Goal: Book appointment/travel/reservation

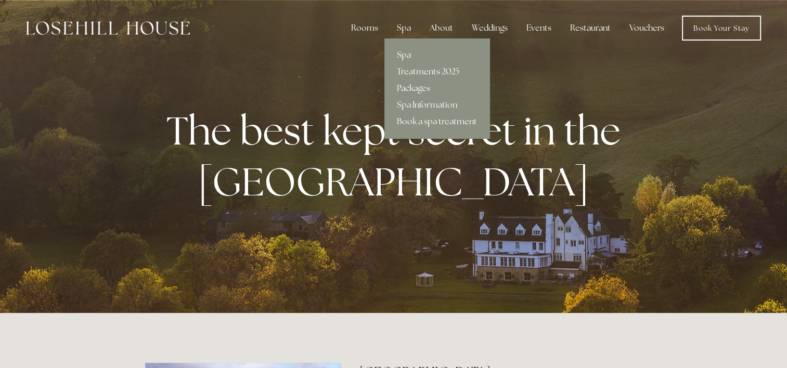
click at [419, 87] on link "Packages" at bounding box center [437, 88] width 105 height 17
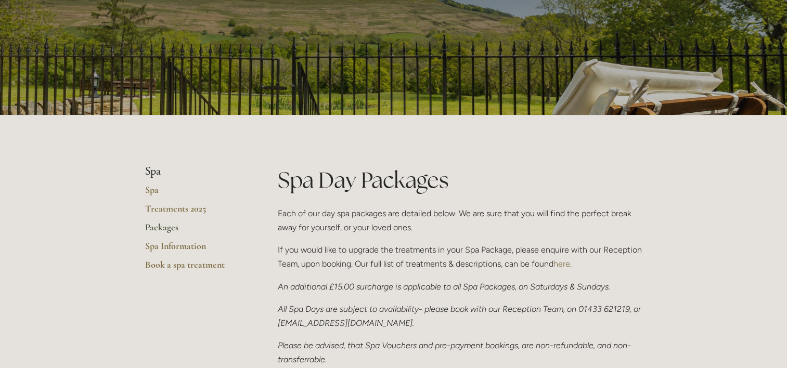
scroll to position [104, 0]
click at [208, 264] on link "Book a spa treatment" at bounding box center [194, 268] width 99 height 19
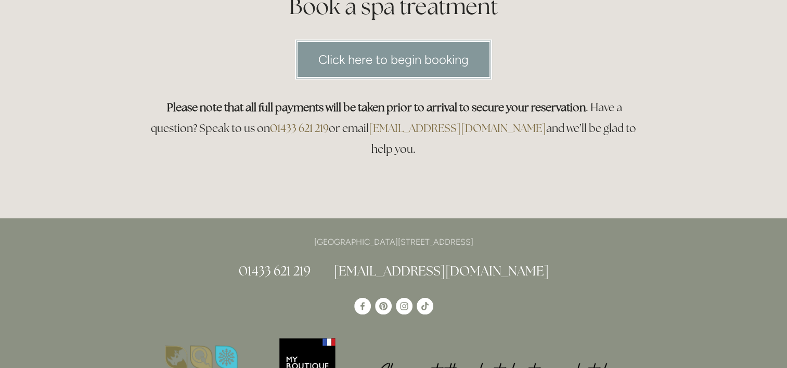
scroll to position [156, 0]
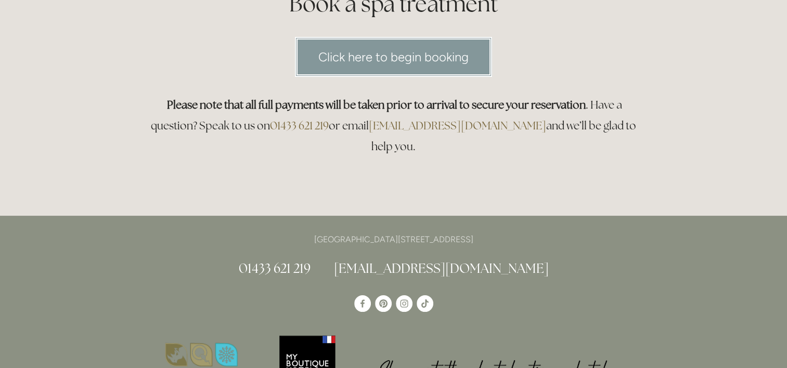
click at [445, 52] on link "Click here to begin booking" at bounding box center [393, 57] width 197 height 40
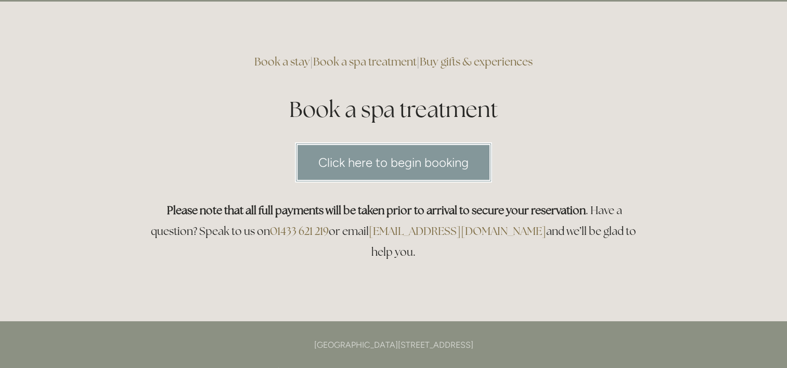
scroll to position [0, 0]
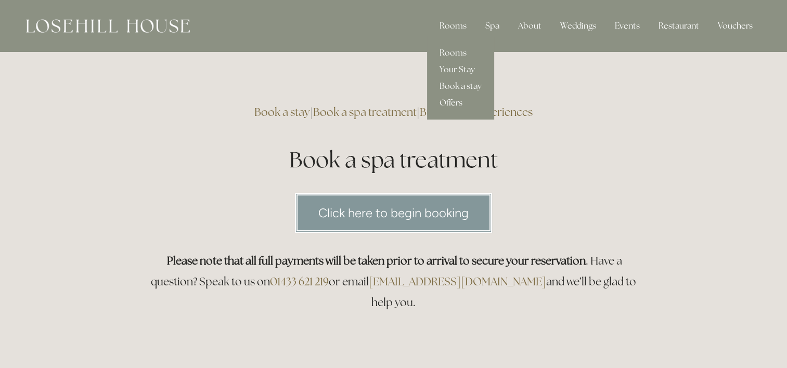
click at [454, 98] on link "Offers" at bounding box center [460, 103] width 67 height 17
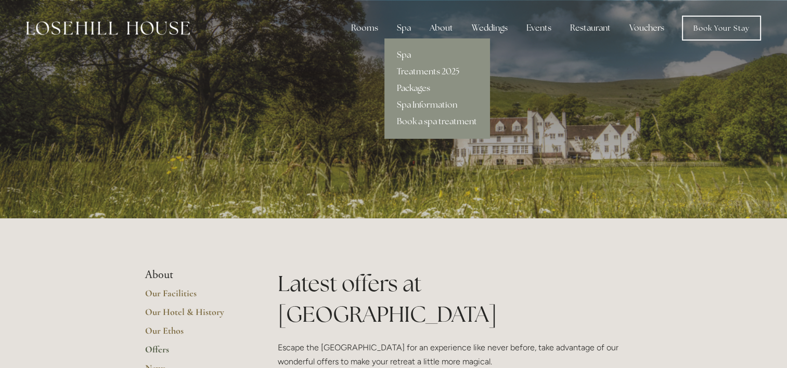
click at [416, 86] on link "Packages" at bounding box center [437, 88] width 105 height 17
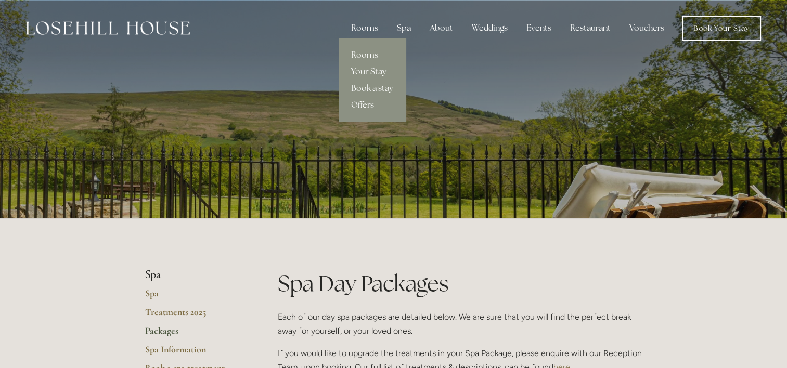
click at [370, 26] on div "Rooms" at bounding box center [365, 28] width 44 height 21
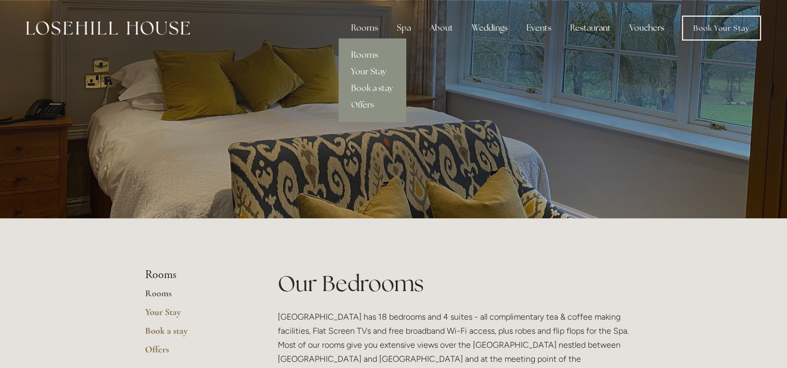
click at [371, 68] on link "Your Stay" at bounding box center [372, 71] width 67 height 17
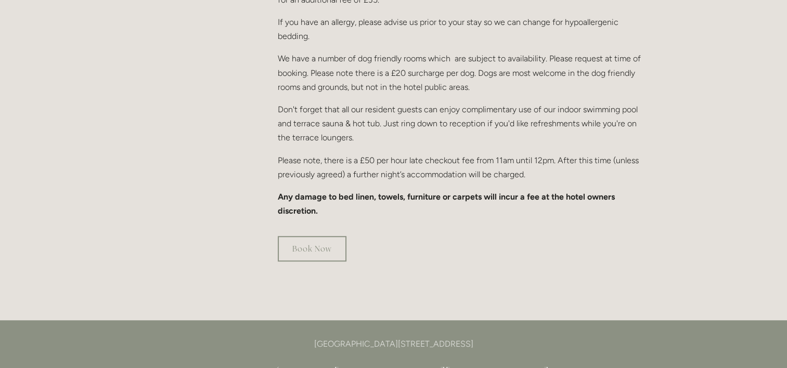
scroll to position [729, 0]
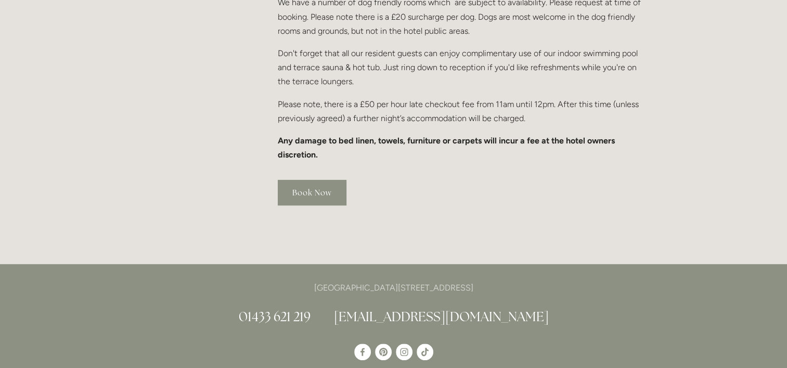
click at [317, 180] on link "Book Now" at bounding box center [312, 193] width 69 height 26
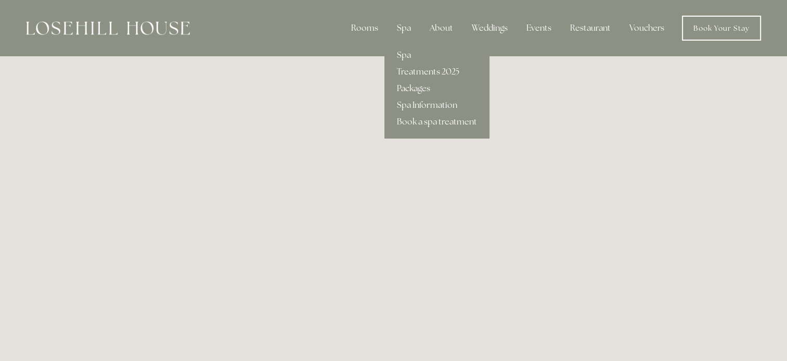
click at [432, 85] on link "Packages" at bounding box center [437, 88] width 105 height 17
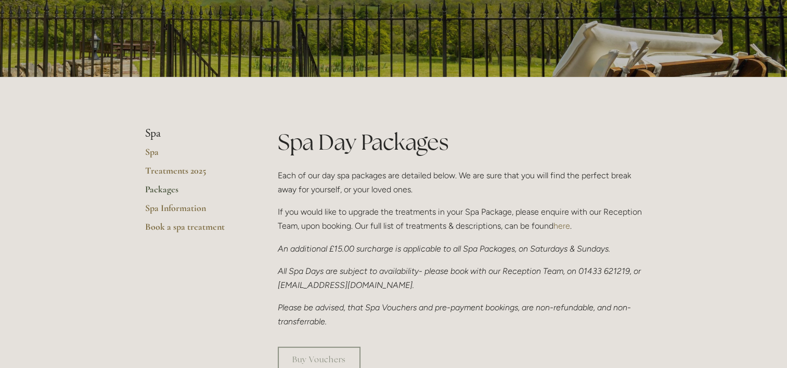
scroll to position [156, 0]
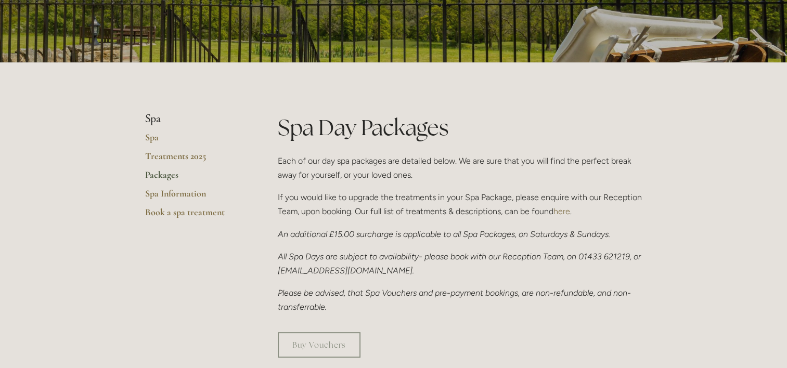
click at [160, 175] on link "Packages" at bounding box center [194, 178] width 99 height 19
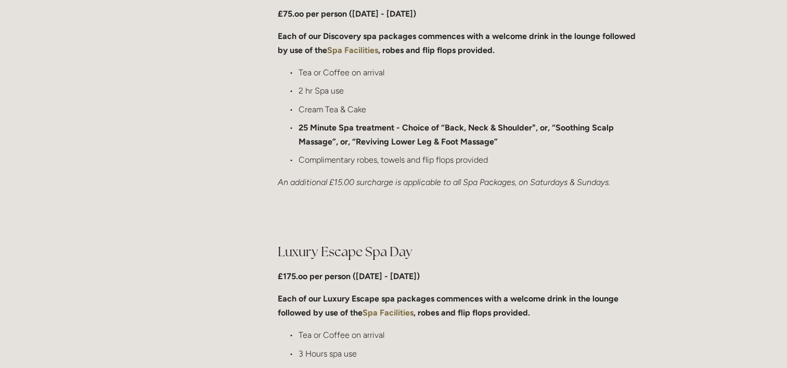
scroll to position [833, 0]
